Goal: Answer question/provide support: Answer question/provide support

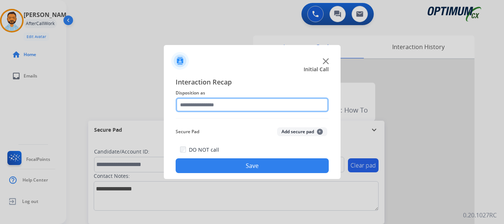
click at [231, 105] on input "text" at bounding box center [251, 104] width 153 height 15
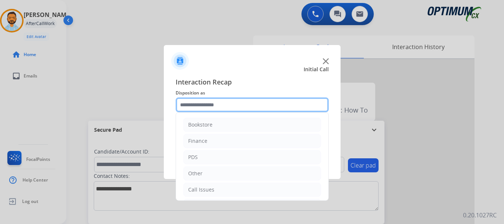
scroll to position [50, 0]
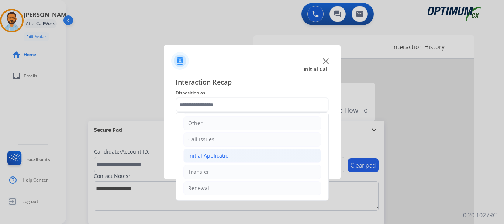
click at [224, 156] on div "Initial Application" at bounding box center [209, 155] width 43 height 7
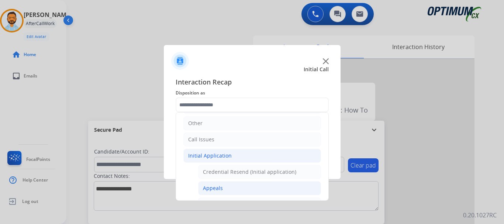
click at [221, 181] on li "Appeals" at bounding box center [259, 188] width 123 height 14
type input "*******"
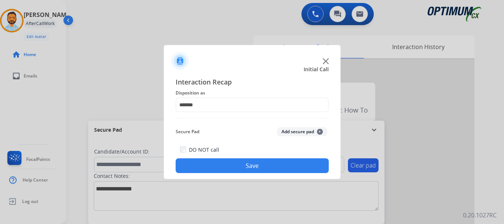
click at [232, 166] on button "Save" at bounding box center [251, 165] width 153 height 15
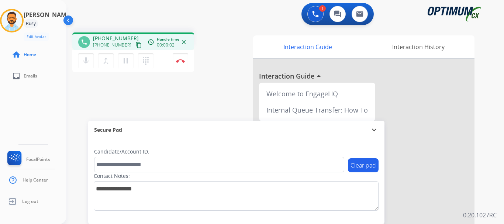
click at [135, 45] on mat-icon "content_copy" at bounding box center [138, 45] width 7 height 7
click at [168, 55] on div "mic Mute merge_type Bridge pause Hold dialpad Dialpad Disconnect" at bounding box center [133, 61] width 122 height 22
click at [181, 62] on img at bounding box center [180, 61] width 9 height 4
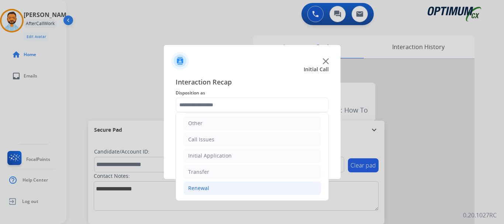
click at [217, 188] on li "Renewal" at bounding box center [251, 188] width 137 height 14
click at [229, 153] on div "Initial Application" at bounding box center [209, 155] width 43 height 7
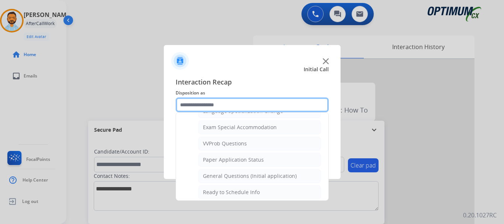
scroll to position [383, 0]
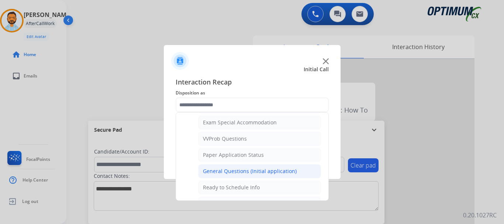
click at [247, 172] on div "General Questions (Initial application)" at bounding box center [250, 170] width 94 height 7
type input "**********"
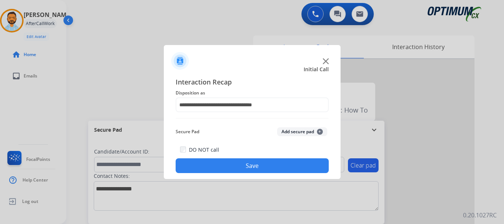
click at [246, 164] on button "Save" at bounding box center [251, 165] width 153 height 15
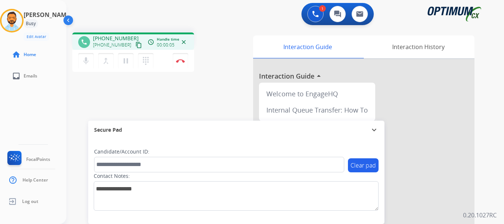
click at [135, 45] on mat-icon "content_copy" at bounding box center [138, 45] width 7 height 7
click at [178, 59] on img at bounding box center [180, 61] width 9 height 4
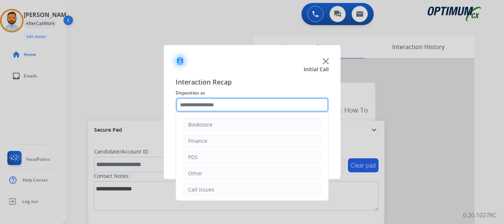
click at [210, 107] on input "text" at bounding box center [251, 104] width 153 height 15
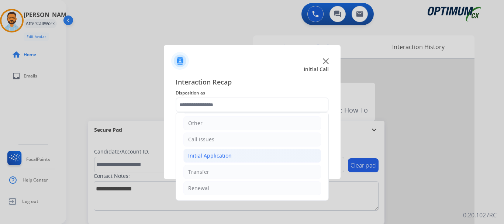
click at [218, 158] on div "Initial Application" at bounding box center [209, 155] width 43 height 7
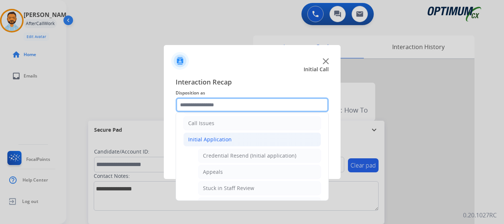
scroll to position [83, 0]
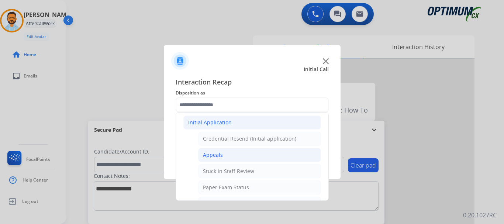
click at [227, 156] on li "Appeals" at bounding box center [259, 155] width 123 height 14
type input "*******"
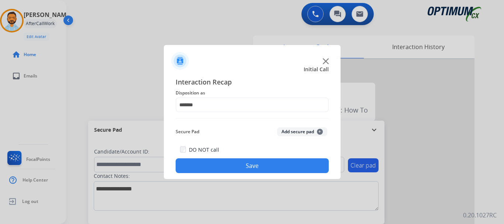
click at [239, 165] on button "Save" at bounding box center [251, 165] width 153 height 15
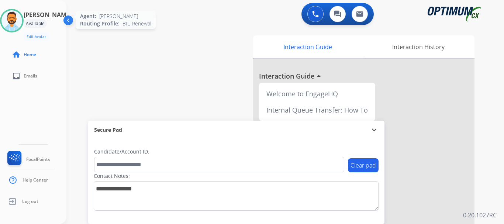
click at [6, 21] on div at bounding box center [12, 21] width 24 height 24
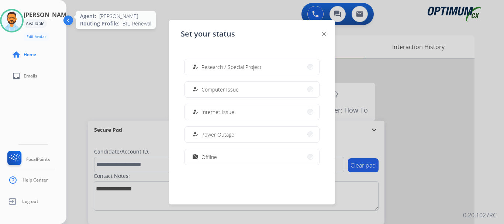
scroll to position [182, 0]
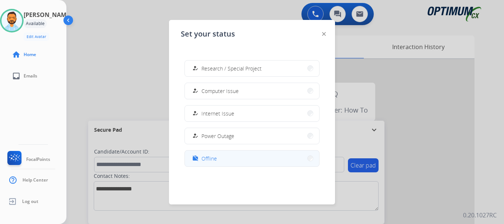
click at [213, 159] on span "Offline" at bounding box center [208, 158] width 15 height 8
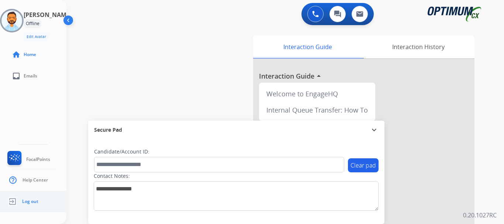
click at [28, 202] on span "Log out" at bounding box center [30, 201] width 16 height 6
